Goal: Information Seeking & Learning: Learn about a topic

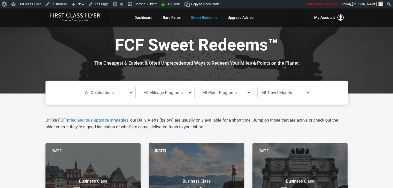
drag, startPoint x: 0, startPoint y: 0, endPoint x: 346, endPoint y: 44, distance: 348.6
click at [347, 44] on div "FCF Sweet Redeems™ The Cheapest & Easiest & Often Unprecedented Ways to Redeem …" at bounding box center [196, 51] width 302 height 30
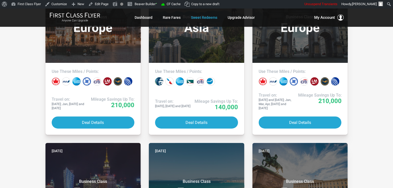
drag, startPoint x: 374, startPoint y: 42, endPoint x: 384, endPoint y: 52, distance: 13.9
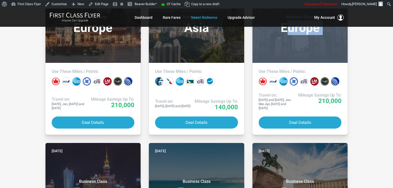
drag, startPoint x: 384, startPoint y: 52, endPoint x: 379, endPoint y: 35, distance: 18.0
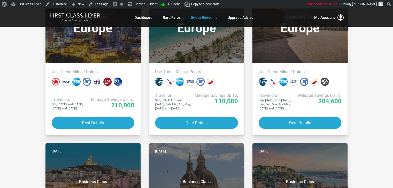
click at [386, 24] on div "Anyone Can Upgrade Dashboard Rare Fares Sweet Redeems Upgrade Advisor Profile L…" at bounding box center [196, 17] width 393 height 19
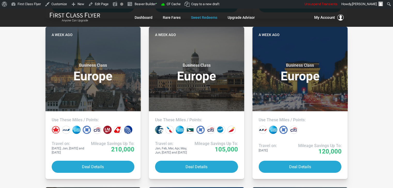
scroll to position [1760, 0]
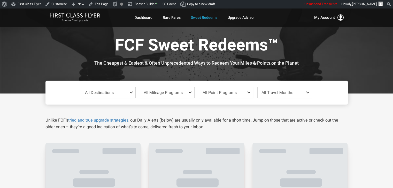
scroll to position [701, 0]
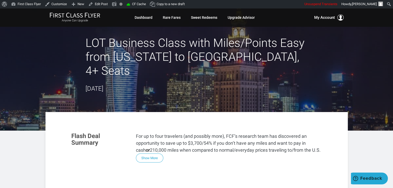
click at [41, 61] on header "LOT Business Class with Miles/Points Easy from New York to Warsaw, 4+ Seats Sep…" at bounding box center [196, 69] width 393 height 123
drag, startPoint x: 41, startPoint y: 62, endPoint x: 36, endPoint y: 59, distance: 6.5
click at [36, 59] on header "LOT Business Class with Miles/Points Easy from New York to Warsaw, 4+ Seats Sep…" at bounding box center [196, 69] width 393 height 123
drag, startPoint x: 36, startPoint y: 59, endPoint x: 29, endPoint y: 57, distance: 7.1
click at [29, 57] on header "LOT Business Class with Miles/Points Easy from New York to Warsaw, 4+ Seats Sep…" at bounding box center [196, 69] width 393 height 123
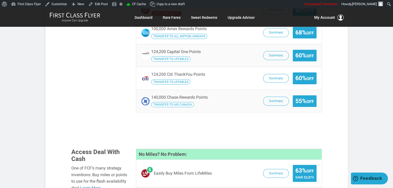
scroll to position [494, 0]
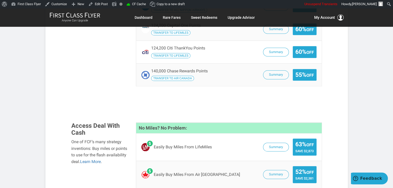
drag, startPoint x: 378, startPoint y: 57, endPoint x: 377, endPoint y: 47, distance: 10.1
drag, startPoint x: 379, startPoint y: 71, endPoint x: 353, endPoint y: 38, distance: 42.0
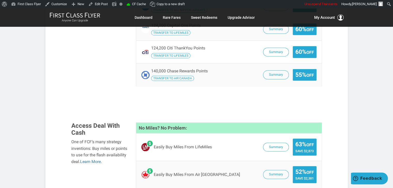
drag, startPoint x: 353, startPoint y: 38, endPoint x: 362, endPoint y: 61, distance: 24.8
drag, startPoint x: 362, startPoint y: 61, endPoint x: 367, endPoint y: 80, distance: 19.8
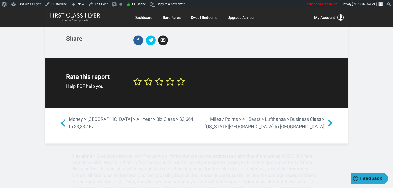
scroll to position [824, 0]
